Goal: Use online tool/utility: Utilize a website feature to perform a specific function

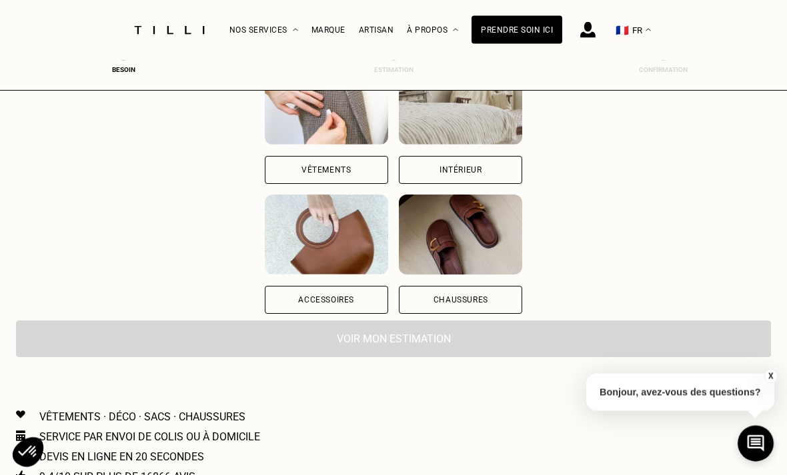
scroll to position [182, 0]
click at [309, 297] on div "Accessoires" at bounding box center [326, 300] width 123 height 28
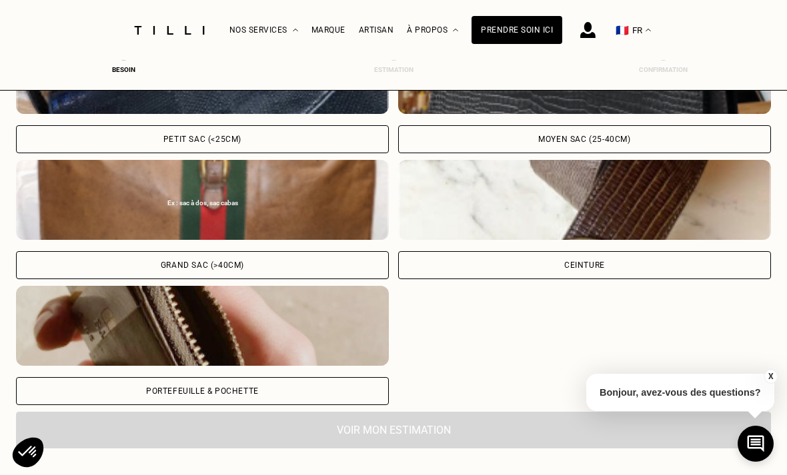
scroll to position [521, 0]
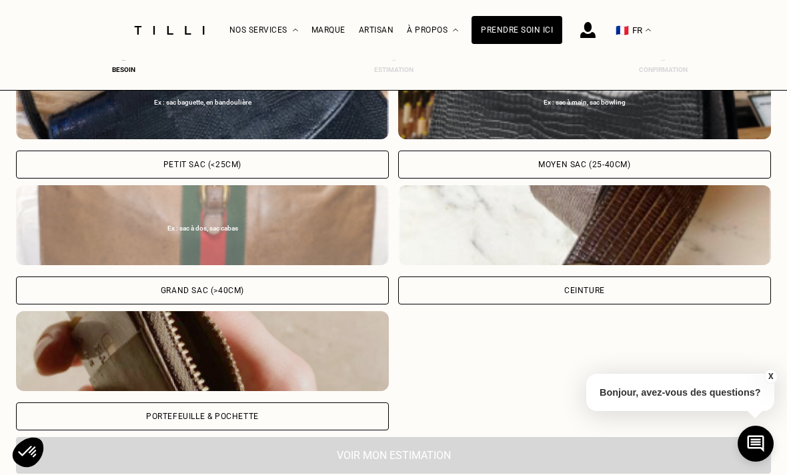
click at [243, 294] on div "Grand sac (>40cm)" at bounding box center [202, 291] width 83 height 8
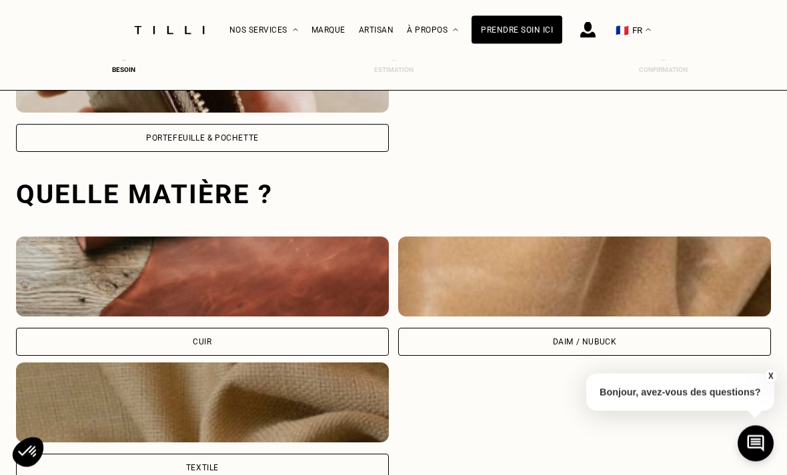
scroll to position [868, 0]
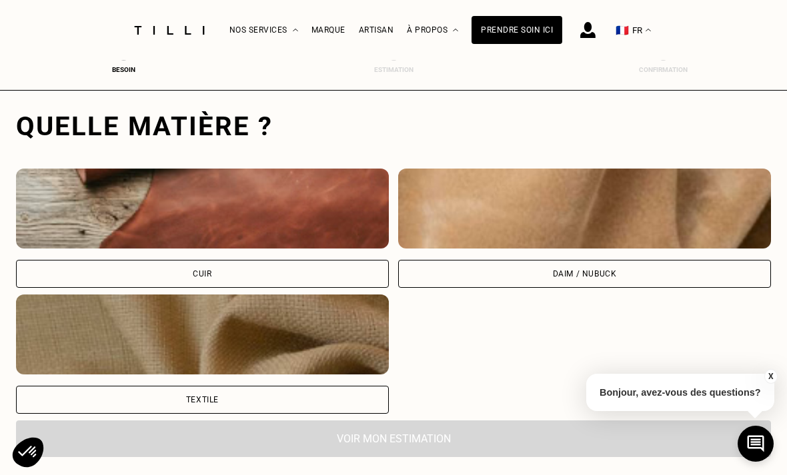
click at [303, 397] on div "Textile" at bounding box center [202, 400] width 373 height 28
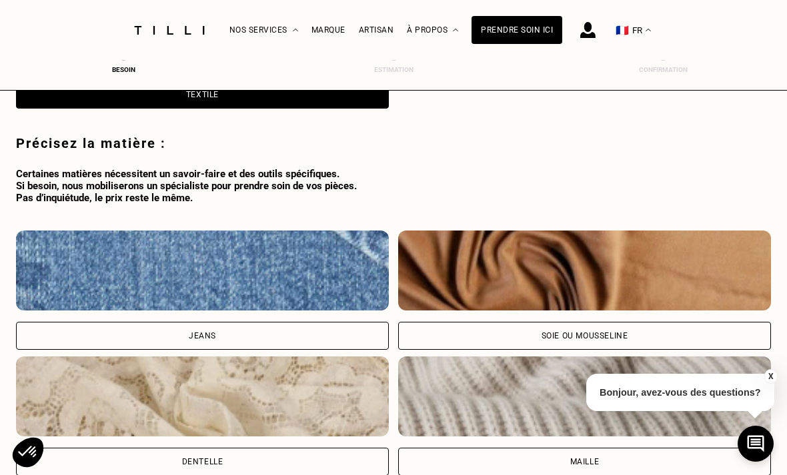
scroll to position [1199, 0]
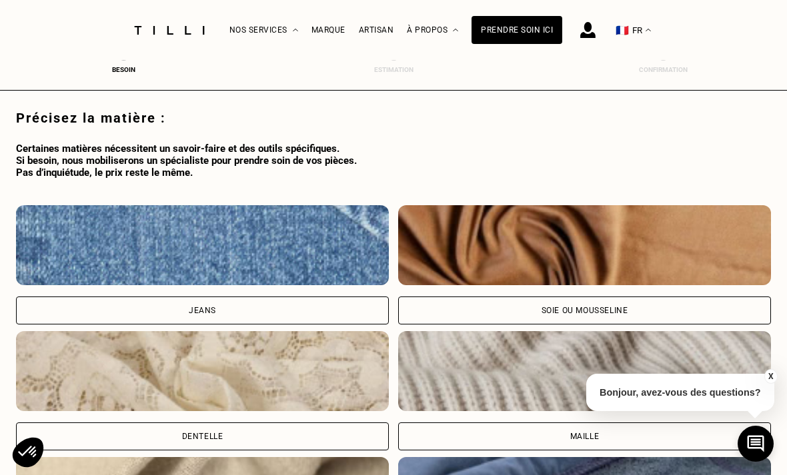
click at [311, 255] on img at bounding box center [202, 245] width 373 height 80
select select "FR"
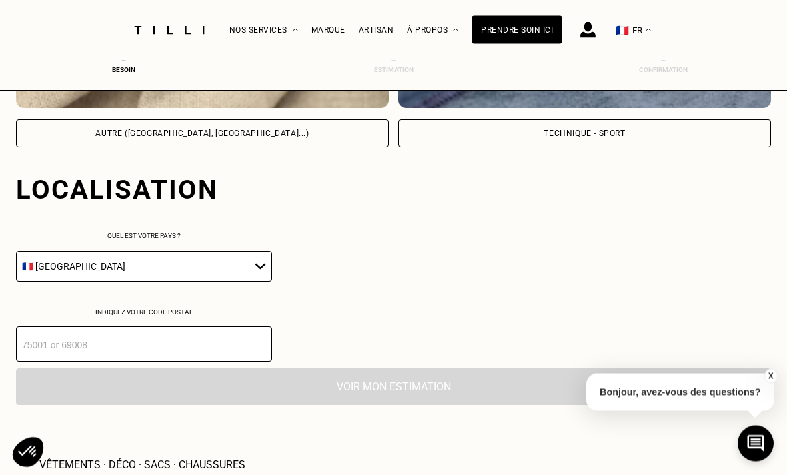
scroll to position [1692, 0]
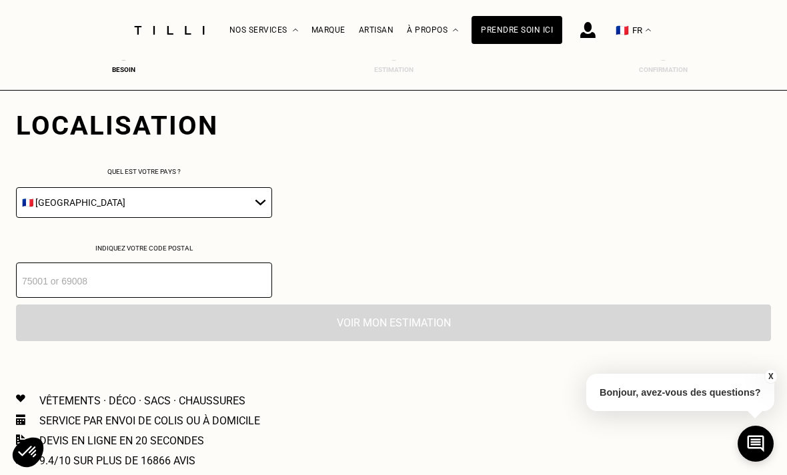
click at [73, 288] on input "number" at bounding box center [144, 280] width 256 height 35
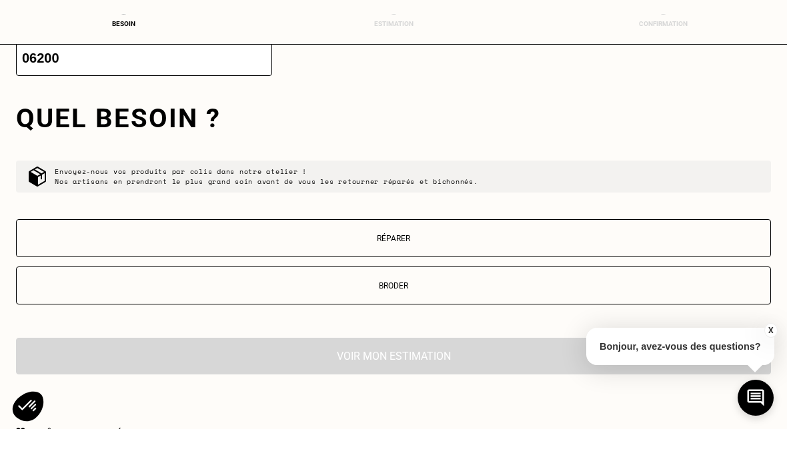
scroll to position [1871, 0]
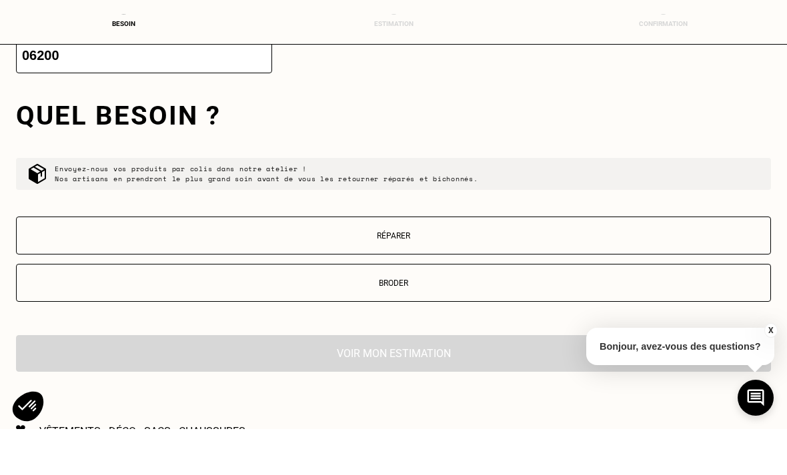
type input "06200"
click at [101, 277] on p "Réparer" at bounding box center [393, 281] width 740 height 9
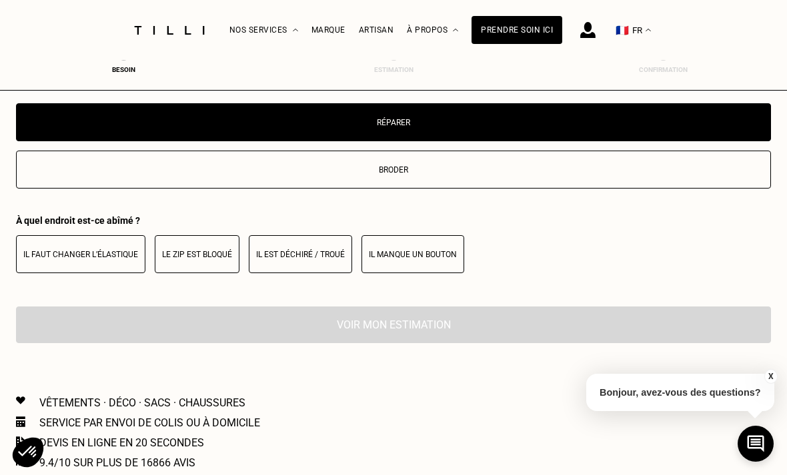
scroll to position [2029, 0]
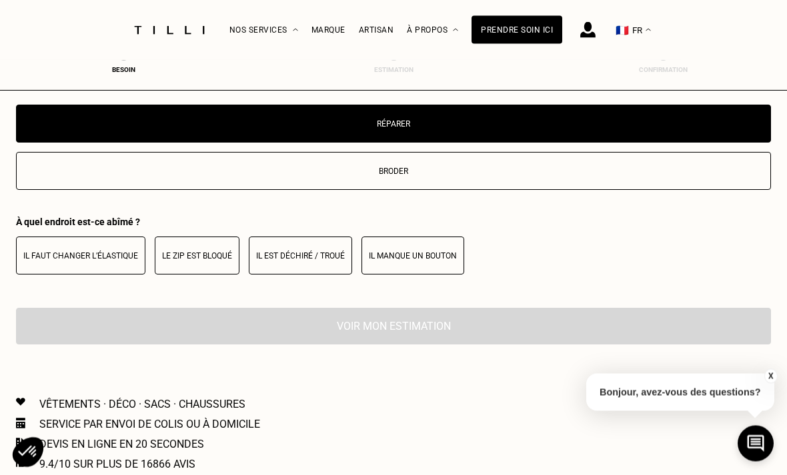
click at [197, 261] on p "Le zip est bloqué" at bounding box center [197, 256] width 70 height 9
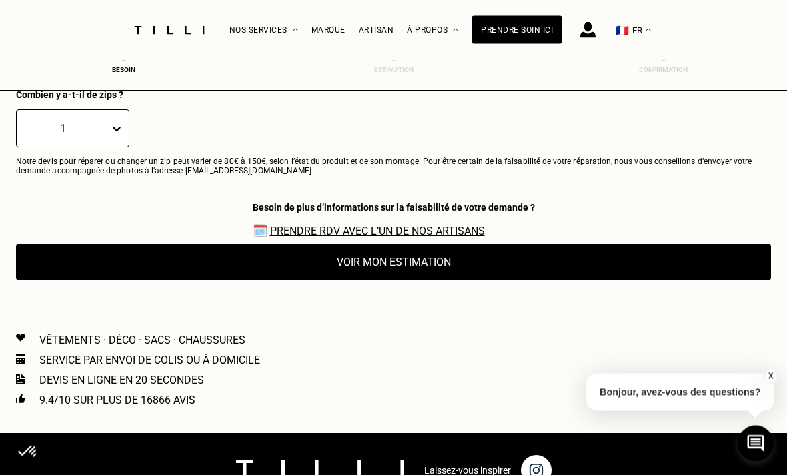
scroll to position [2259, 0]
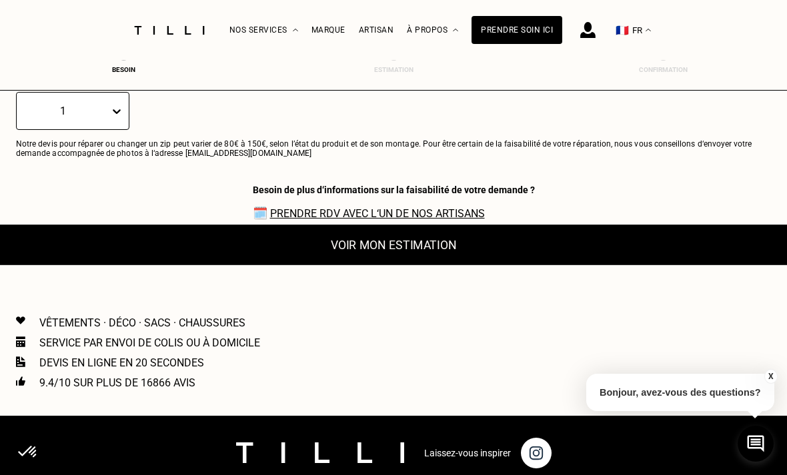
click at [98, 265] on button "Voir mon estimation" at bounding box center [393, 245] width 830 height 41
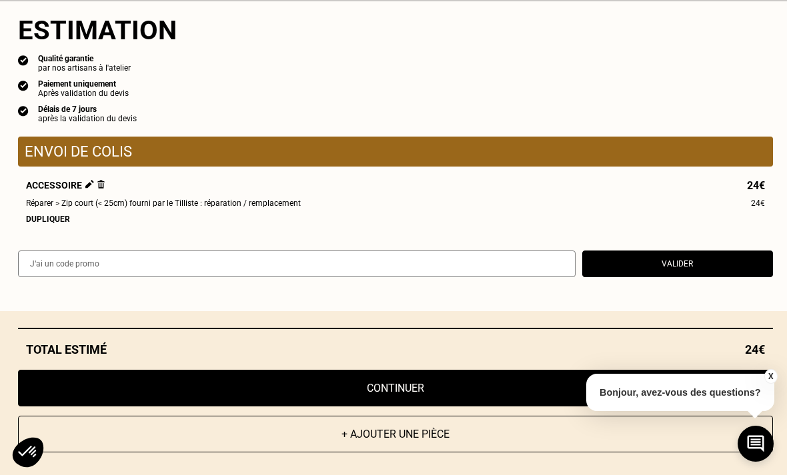
scroll to position [2314, 0]
click at [670, 411] on p "Bonjour, avez-vous des questions?" at bounding box center [680, 392] width 188 height 37
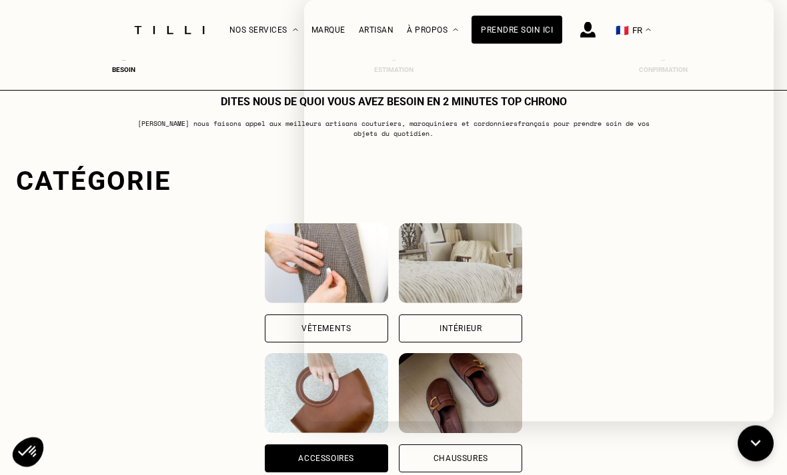
scroll to position [0, 0]
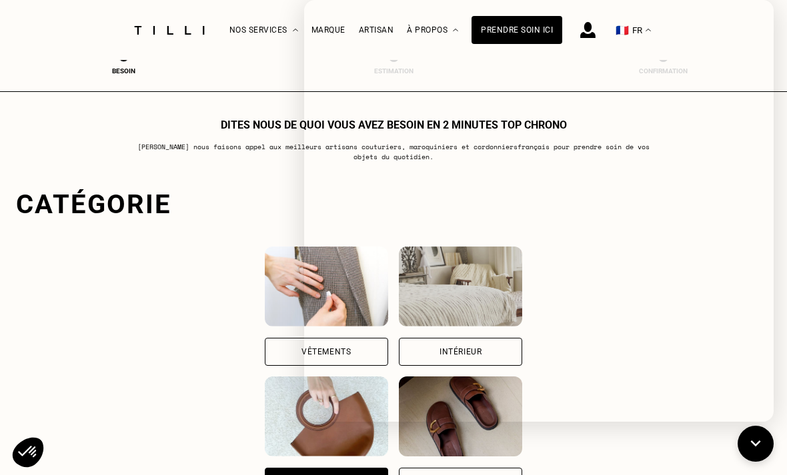
click at [237, 155] on p "[PERSON_NAME] nous faisons appel aux meilleurs artisans couturiers , maroquinie…" at bounding box center [393, 152] width 529 height 20
click at [236, 154] on p "[PERSON_NAME] nous faisons appel aux meilleurs artisans couturiers , maroquinie…" at bounding box center [393, 152] width 529 height 20
